Goal: Transaction & Acquisition: Purchase product/service

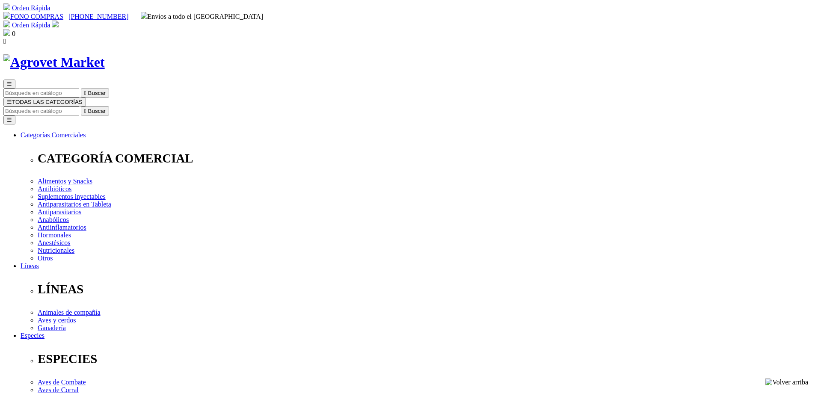
click at [79, 107] on input "Buscar" at bounding box center [41, 111] width 76 height 9
type input "nexguard"
click at [130, 107] on button " Buscar" at bounding box center [144, 111] width 28 height 9
click at [105, 54] on img at bounding box center [53, 62] width 101 height 16
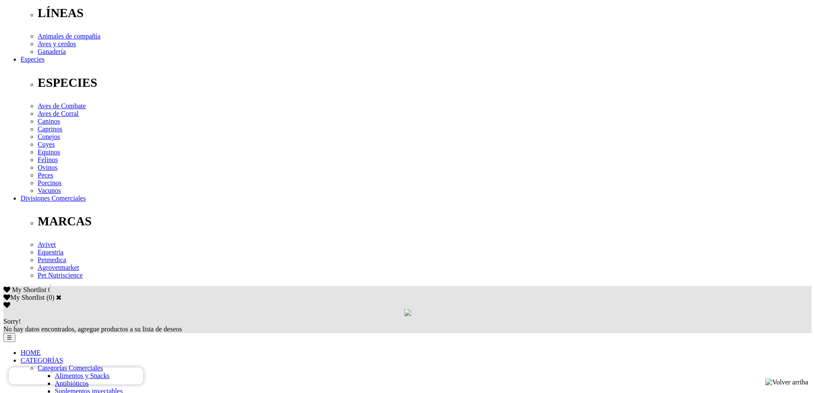
scroll to position [342, 0]
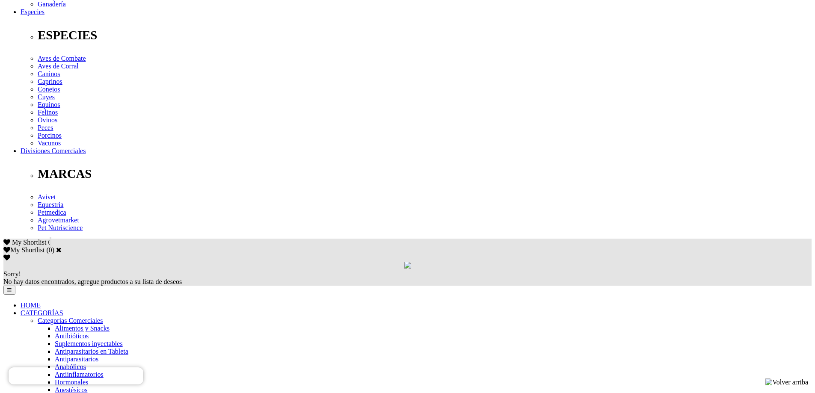
scroll to position [342, 0]
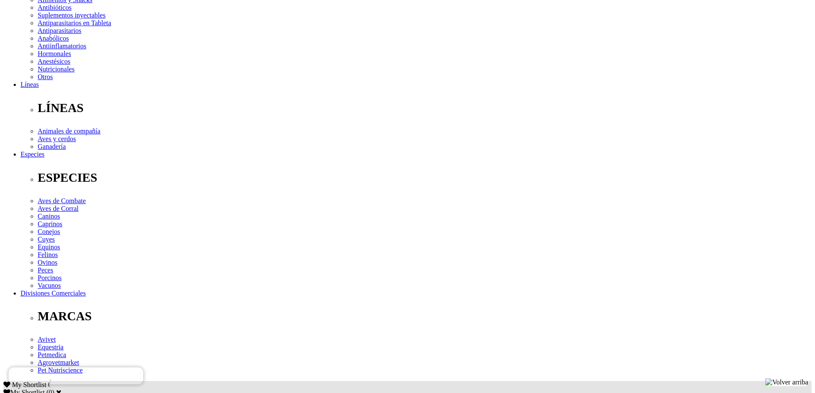
scroll to position [214, 0]
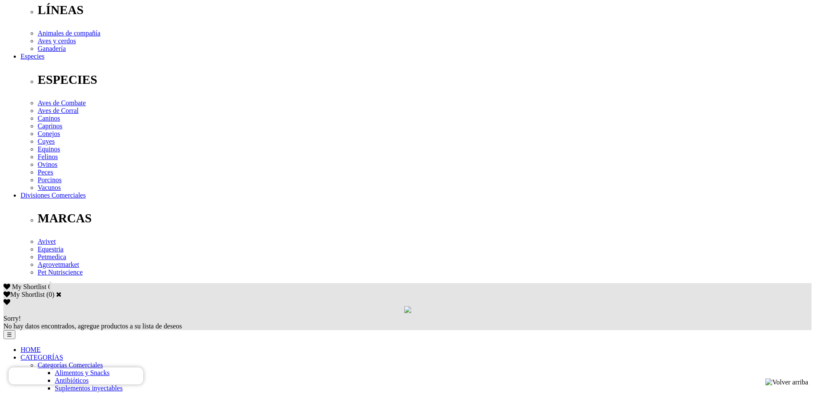
scroll to position [428, 0]
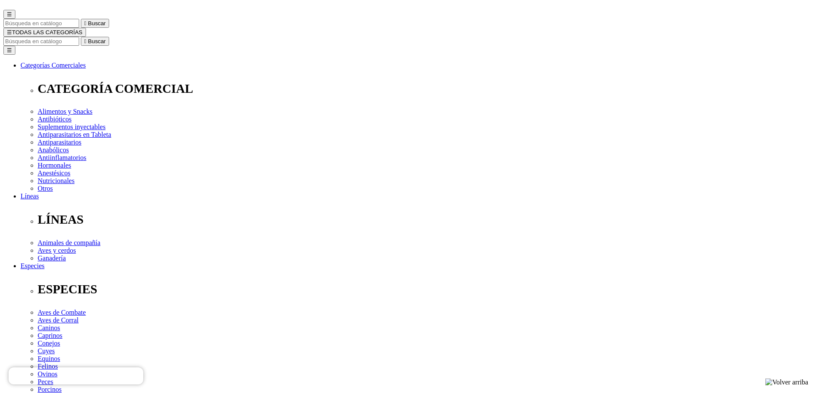
scroll to position [86, 0]
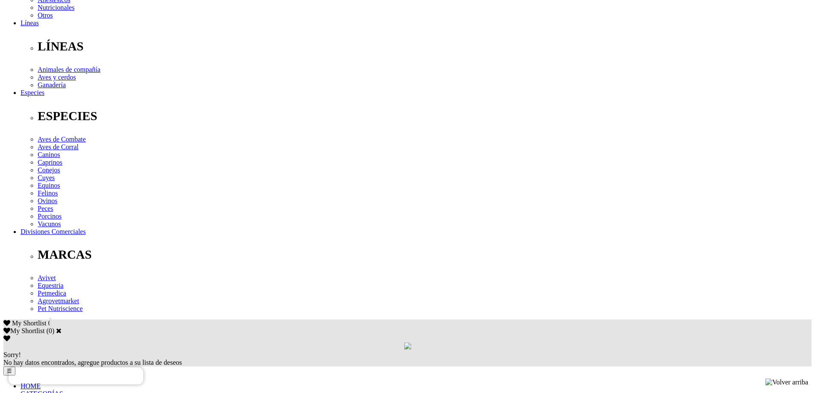
scroll to position [342, 0]
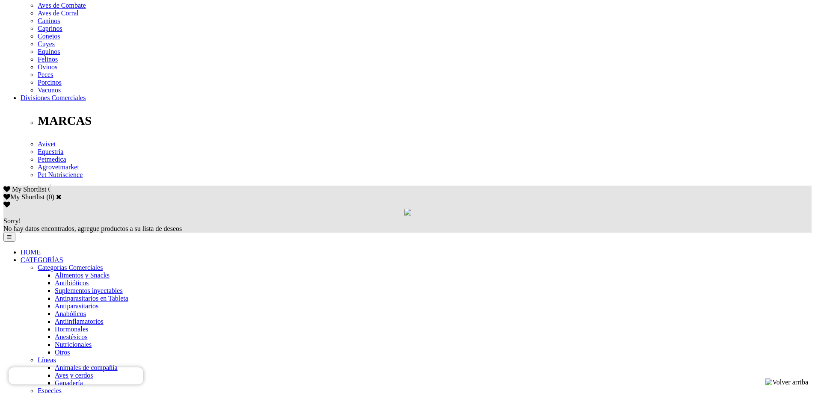
scroll to position [385, 0]
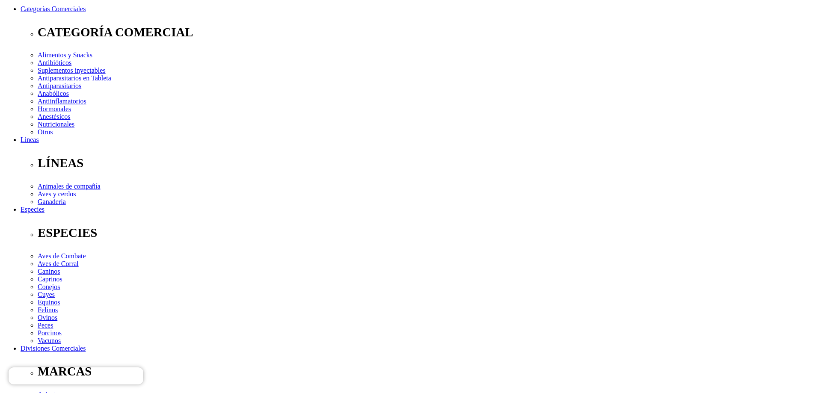
scroll to position [171, 0]
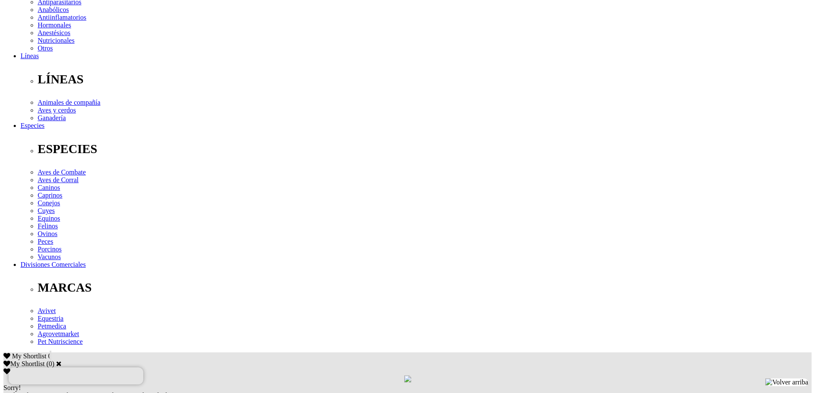
scroll to position [214, 0]
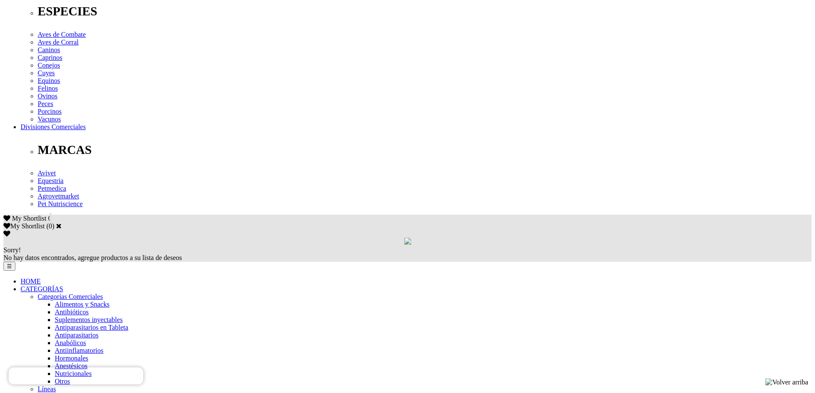
scroll to position [385, 0]
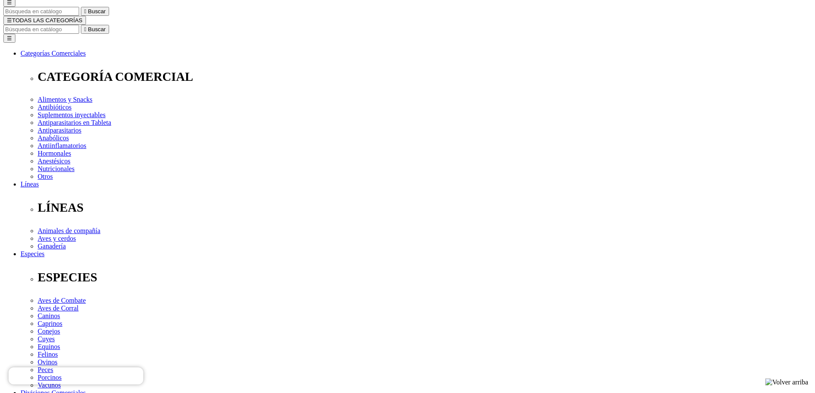
scroll to position [86, 0]
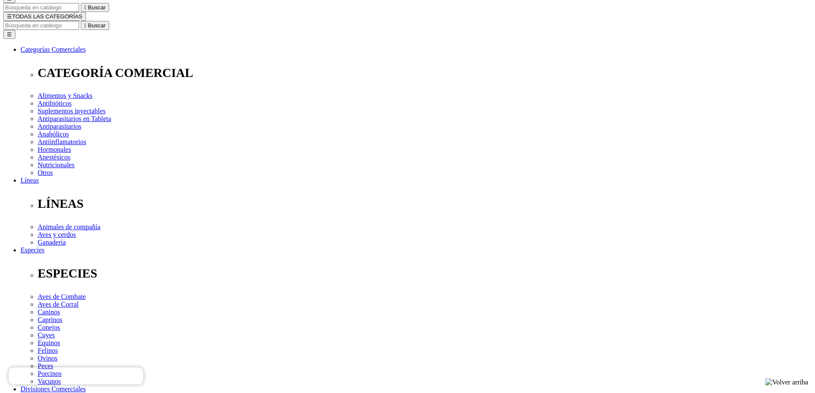
select select "19"
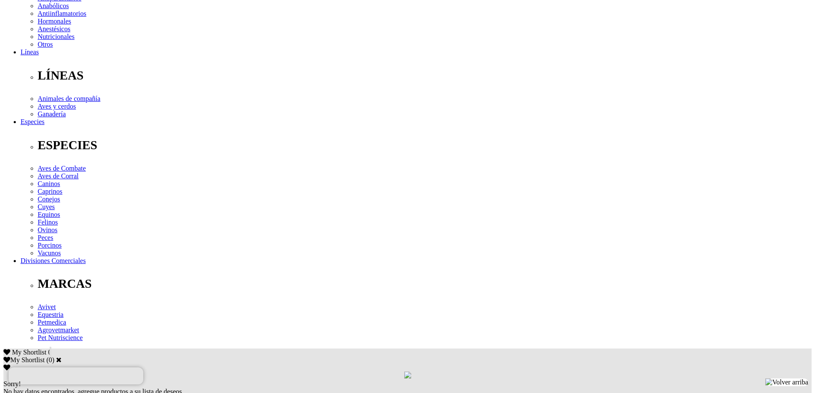
scroll to position [385, 0]
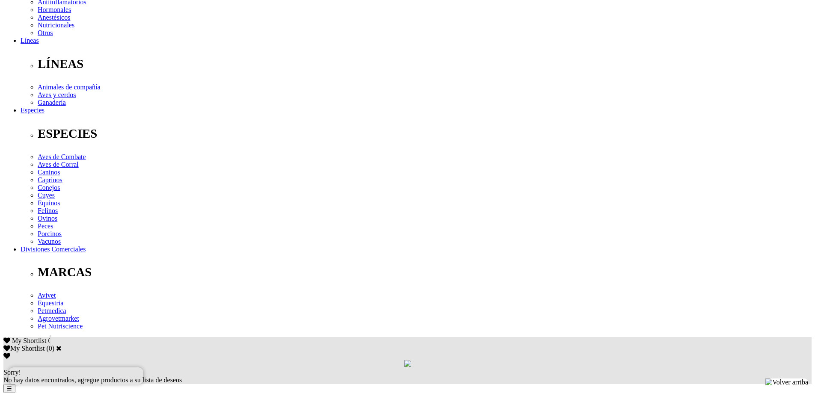
scroll to position [385, 0]
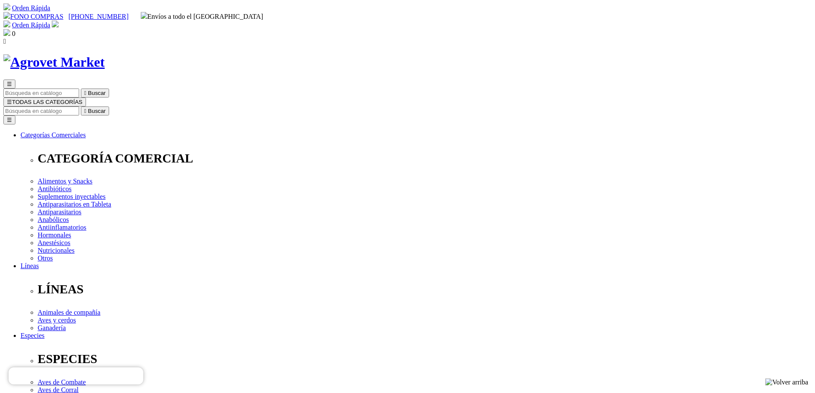
scroll to position [86, 0]
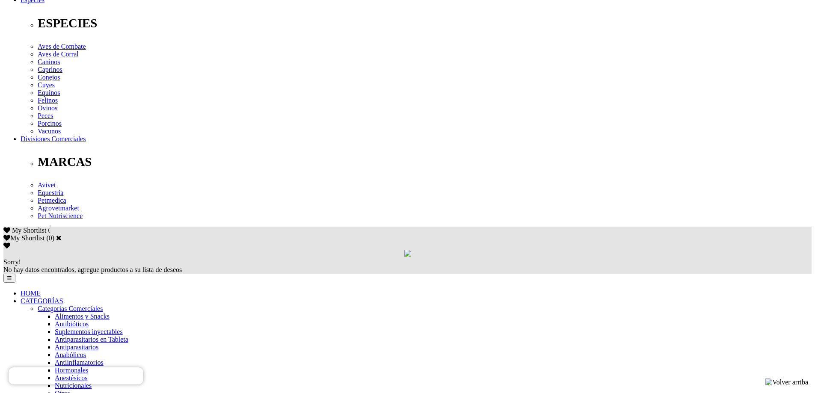
scroll to position [342, 0]
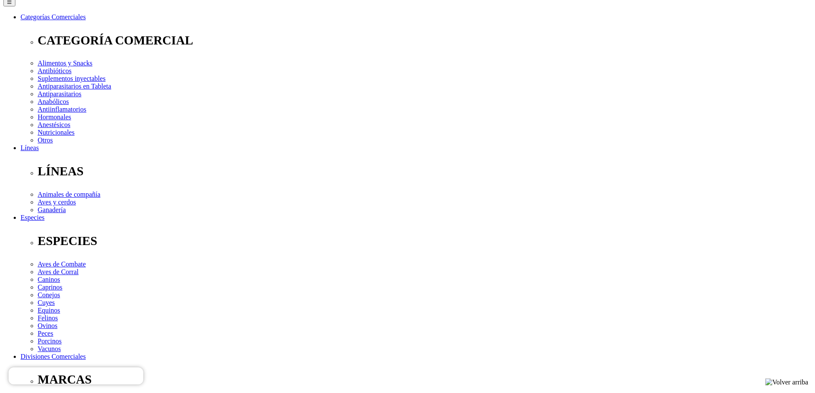
scroll to position [128, 0]
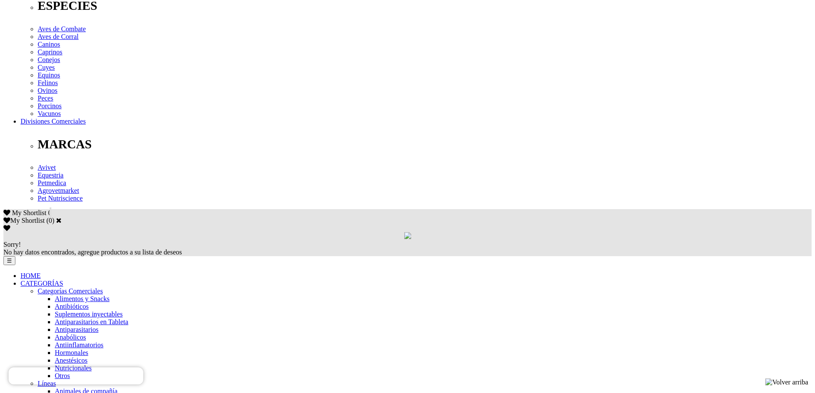
scroll to position [385, 0]
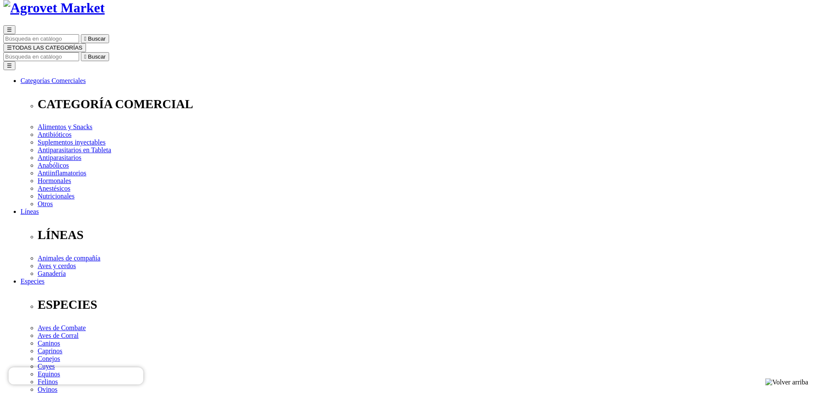
scroll to position [86, 0]
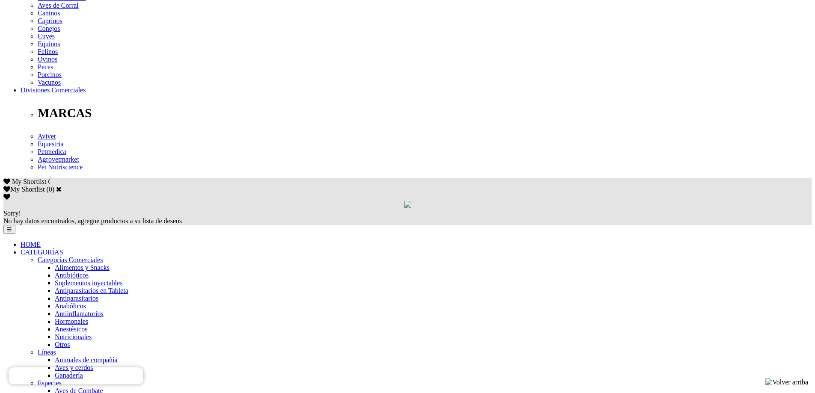
scroll to position [385, 0]
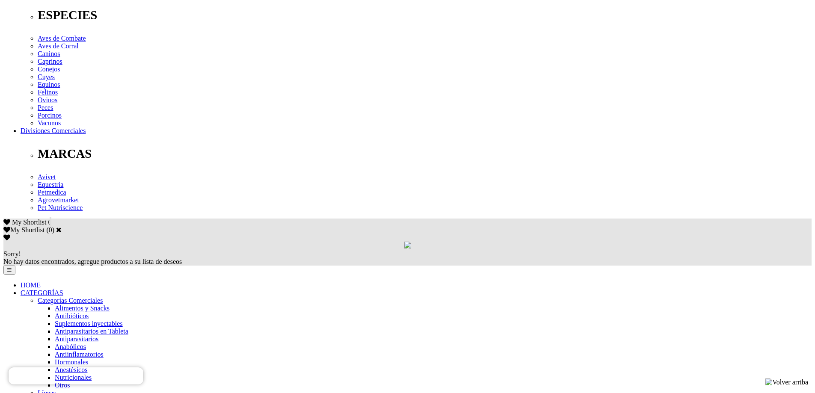
scroll to position [385, 0]
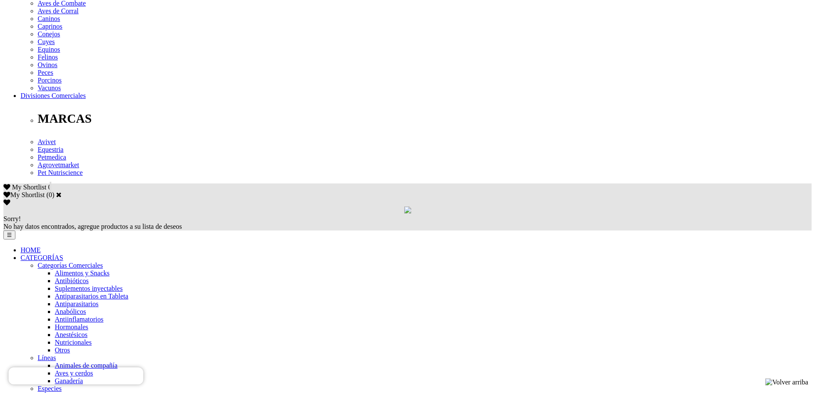
scroll to position [385, 0]
